Goal: Transaction & Acquisition: Download file/media

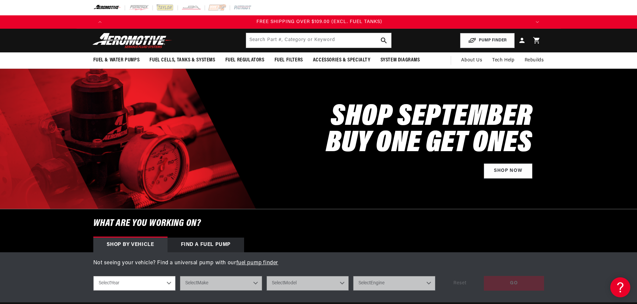
scroll to position [0, 1271]
click at [283, 39] on input "text" at bounding box center [318, 40] width 145 height 15
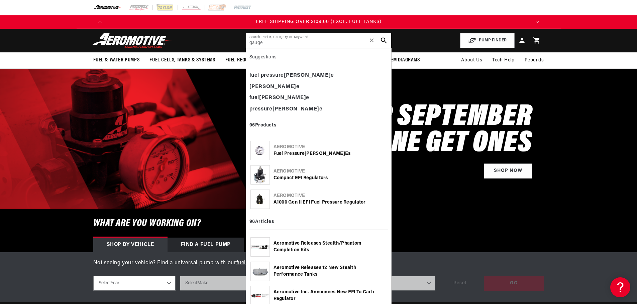
type input "gauge"
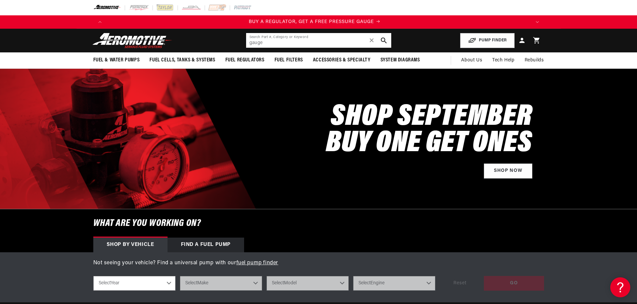
scroll to position [0, 0]
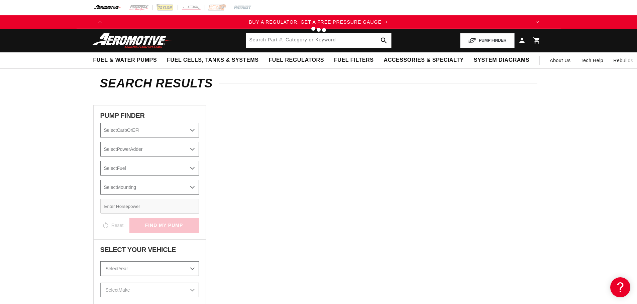
type input "gauge"
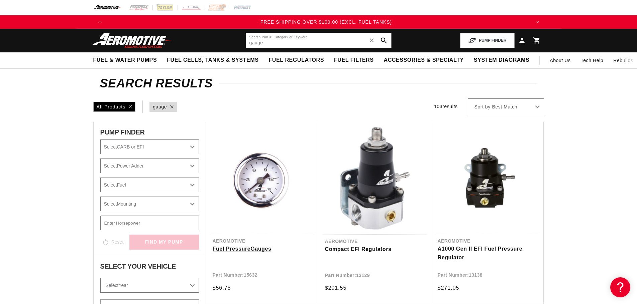
scroll to position [0, 1271]
click at [309, 105] on div "All Products query : gauge 103 results Show Universal Parts Sort by Best Match …" at bounding box center [318, 107] width 450 height 17
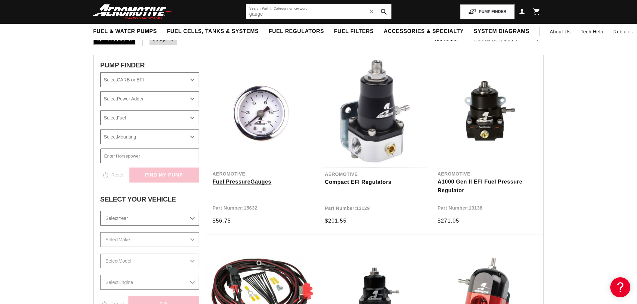
scroll to position [67, 0]
click at [231, 183] on link "Fuel Pressure Gauge s" at bounding box center [262, 182] width 99 height 9
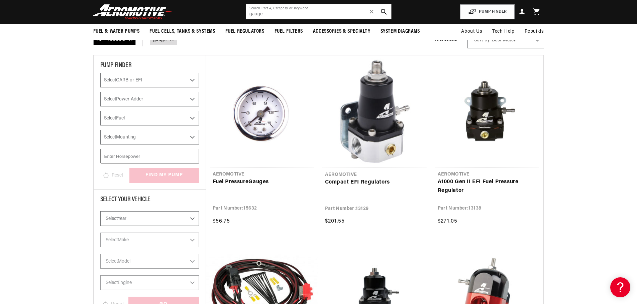
scroll to position [0, 848]
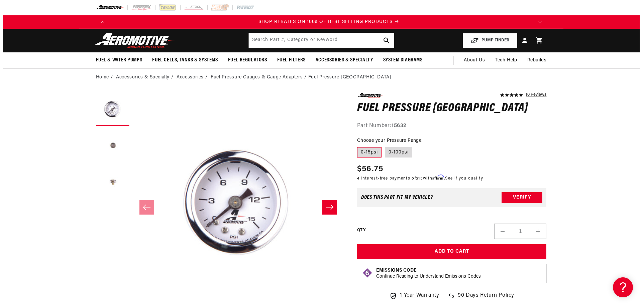
scroll to position [0, 848]
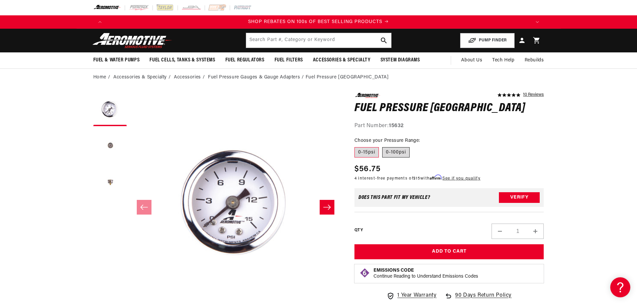
click at [402, 154] on label "0-100psi" at bounding box center [395, 152] width 27 height 11
click at [382, 146] on input "0-100psi" at bounding box center [382, 146] width 0 height 0
radio input "true"
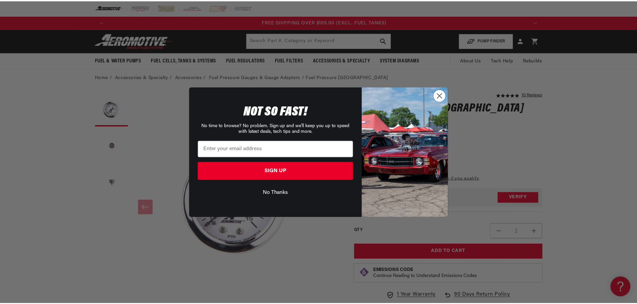
scroll to position [0, 1271]
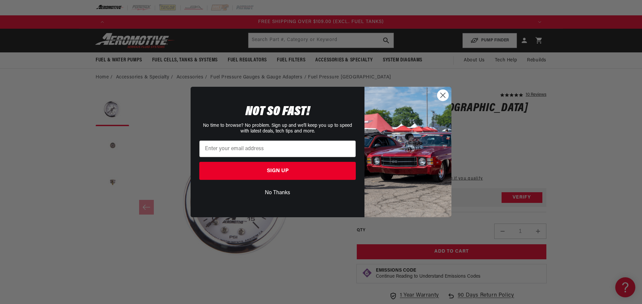
click at [444, 95] on circle "Close dialog" at bounding box center [442, 95] width 11 height 11
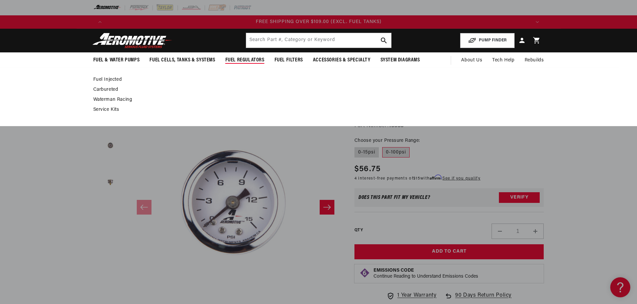
click at [238, 59] on span "Fuel Regulators" at bounding box center [244, 60] width 39 height 7
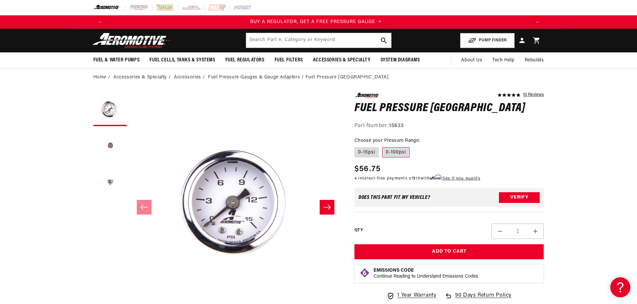
scroll to position [0, 0]
click at [369, 151] on label "0-15psi" at bounding box center [366, 152] width 24 height 11
click at [356, 146] on input "0-15psi" at bounding box center [356, 146] width 0 height 0
radio input "true"
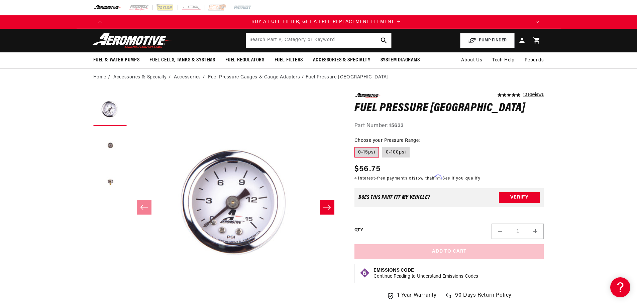
scroll to position [0, 424]
click at [369, 151] on label "0-15psi" at bounding box center [366, 152] width 24 height 11
click at [356, 146] on input "0-15psi" at bounding box center [356, 146] width 0 height 0
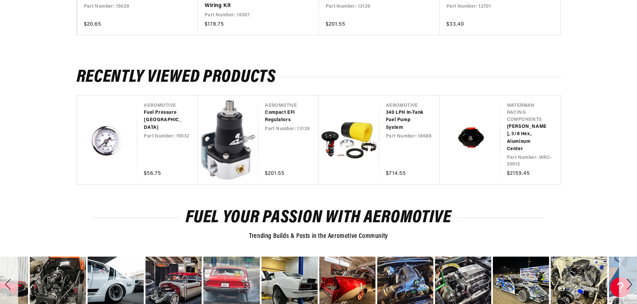
scroll to position [1237, 0]
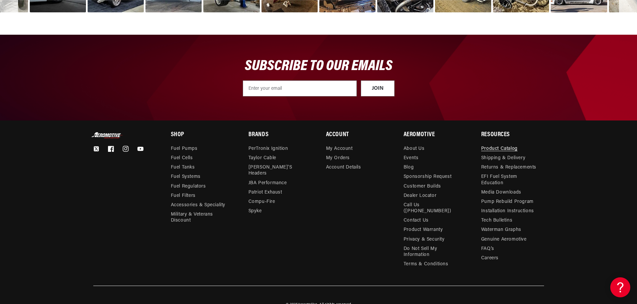
click at [505, 149] on link "Product Catalog" at bounding box center [499, 150] width 36 height 8
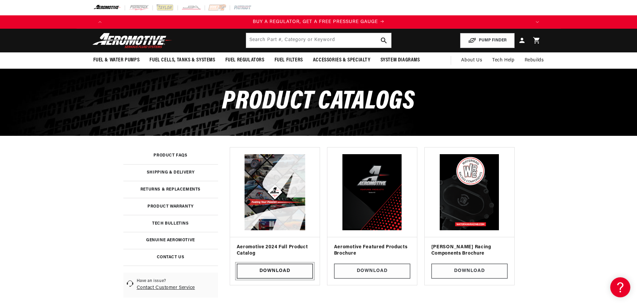
click at [266, 267] on link "Download" at bounding box center [275, 271] width 76 height 15
